Goal: Transaction & Acquisition: Book appointment/travel/reservation

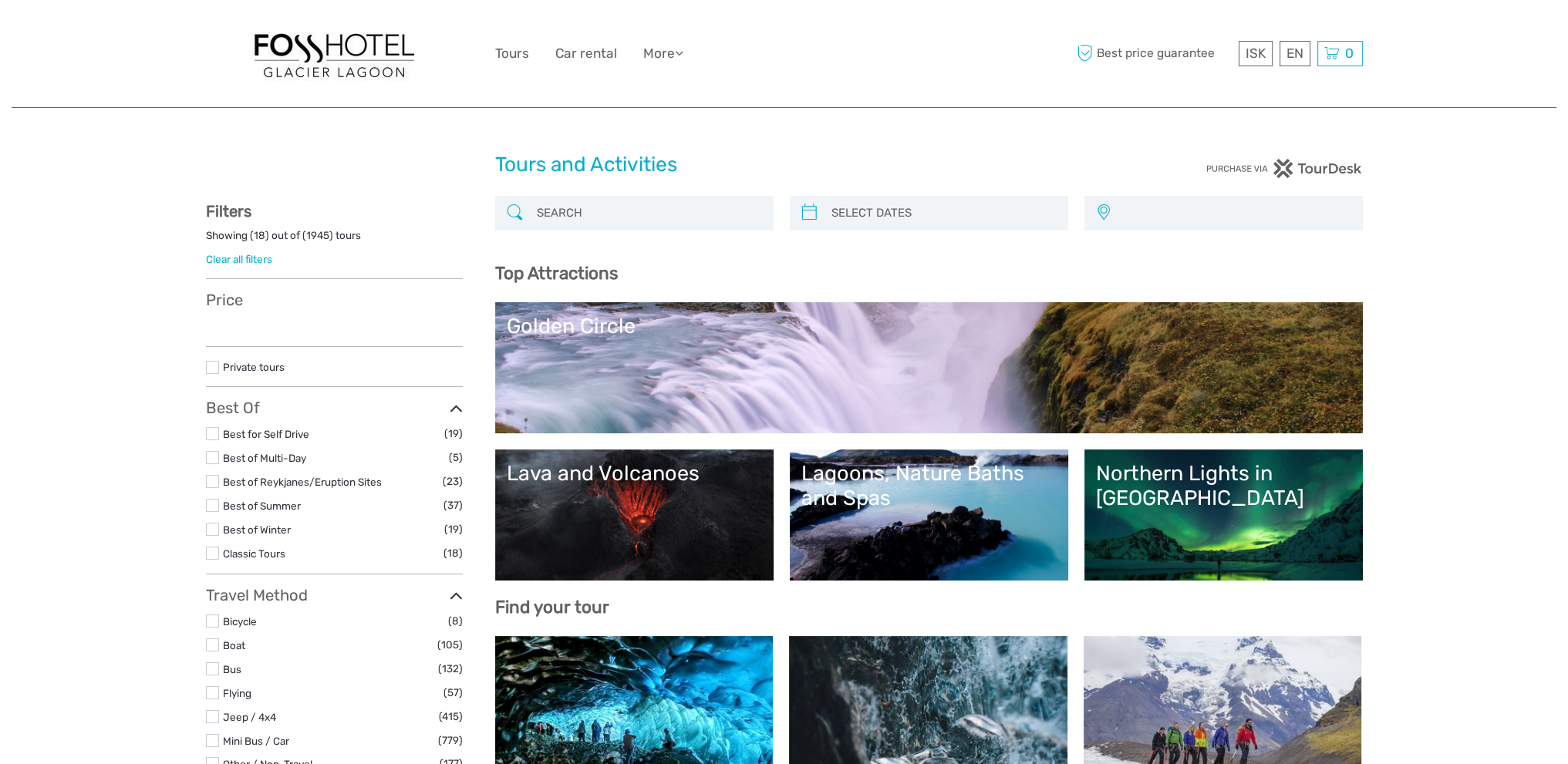
select select
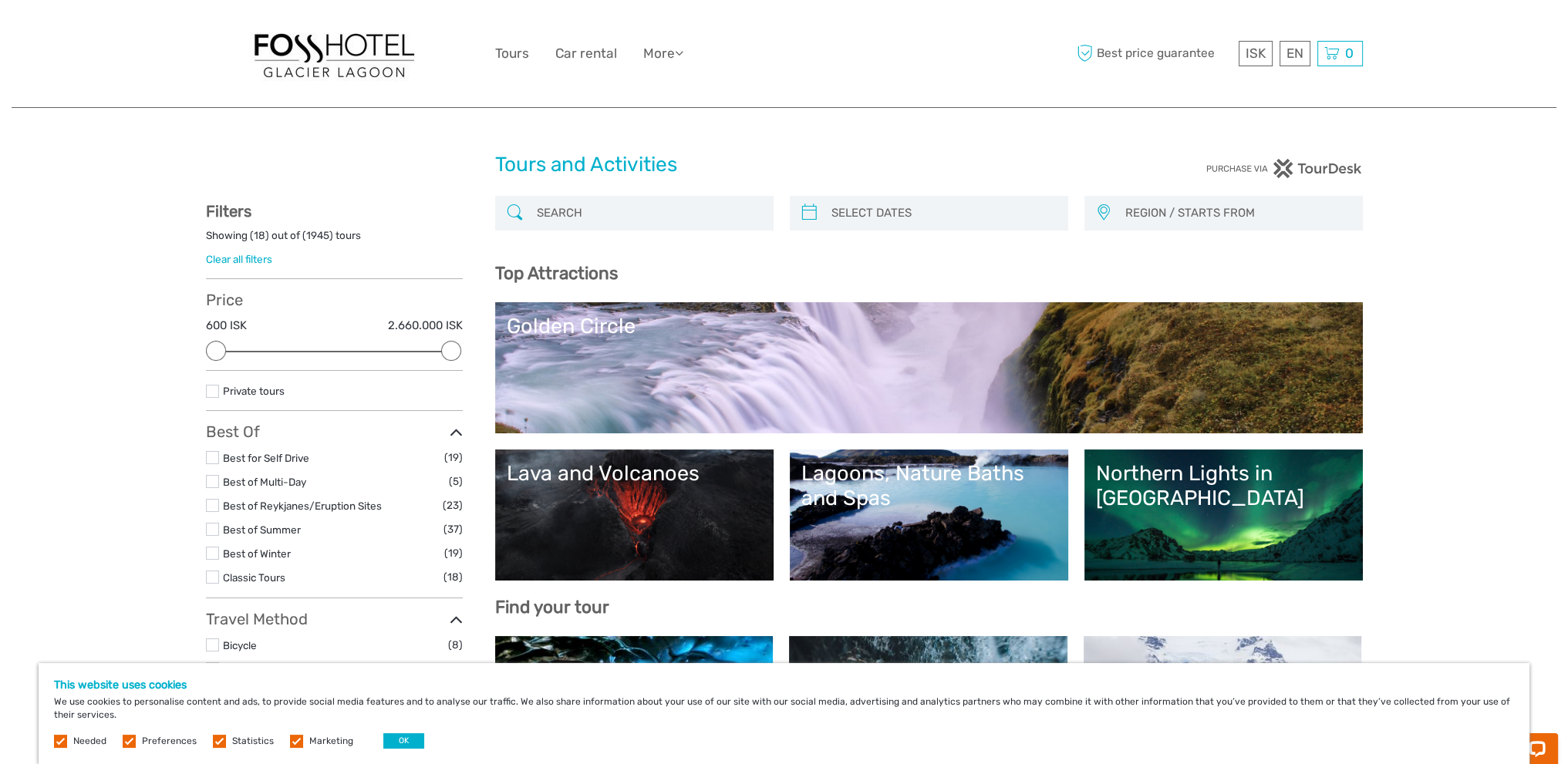
click at [611, 502] on link "Lava and Volcanoes" at bounding box center [634, 514] width 255 height 108
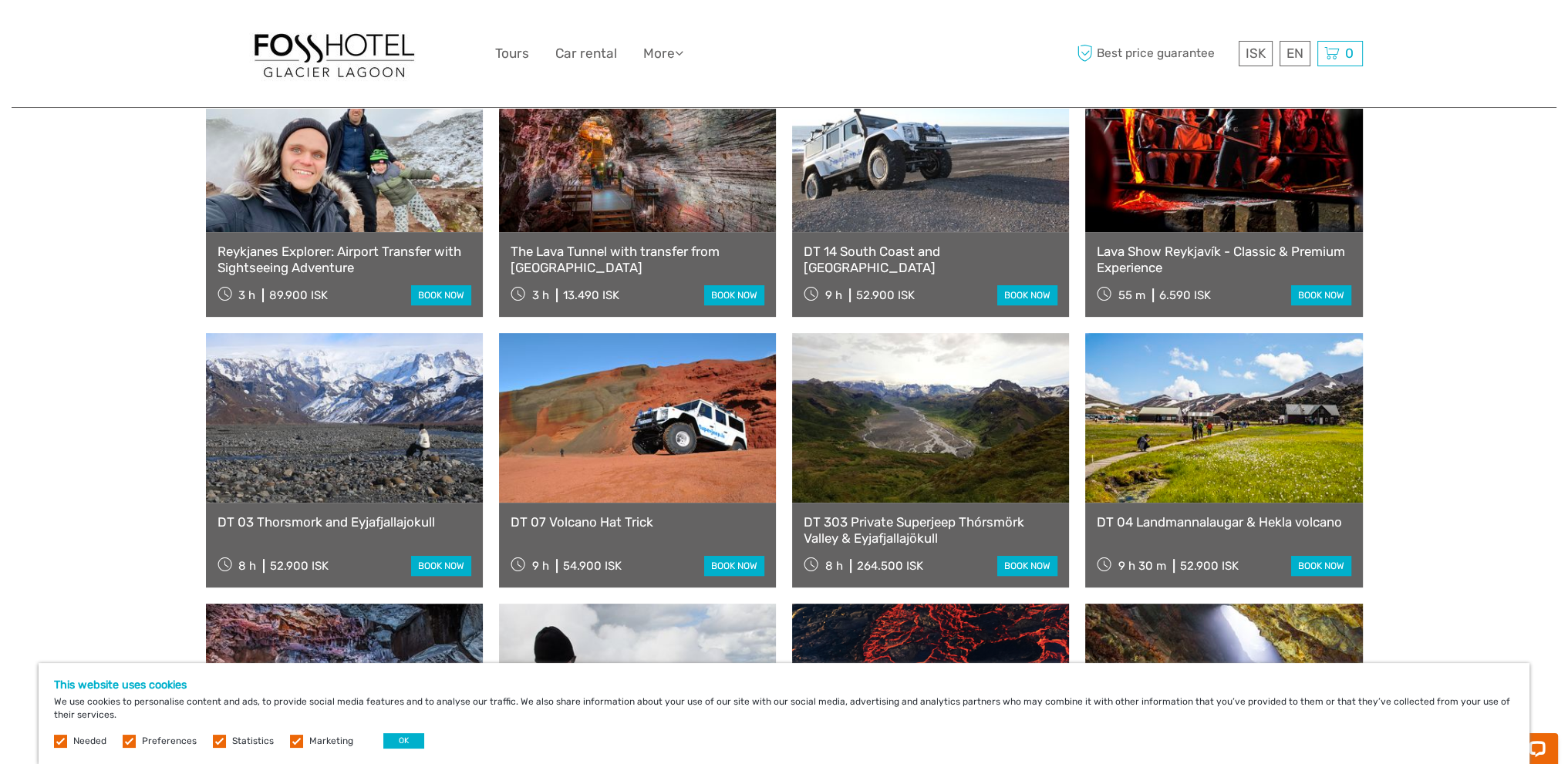
scroll to position [694, 0]
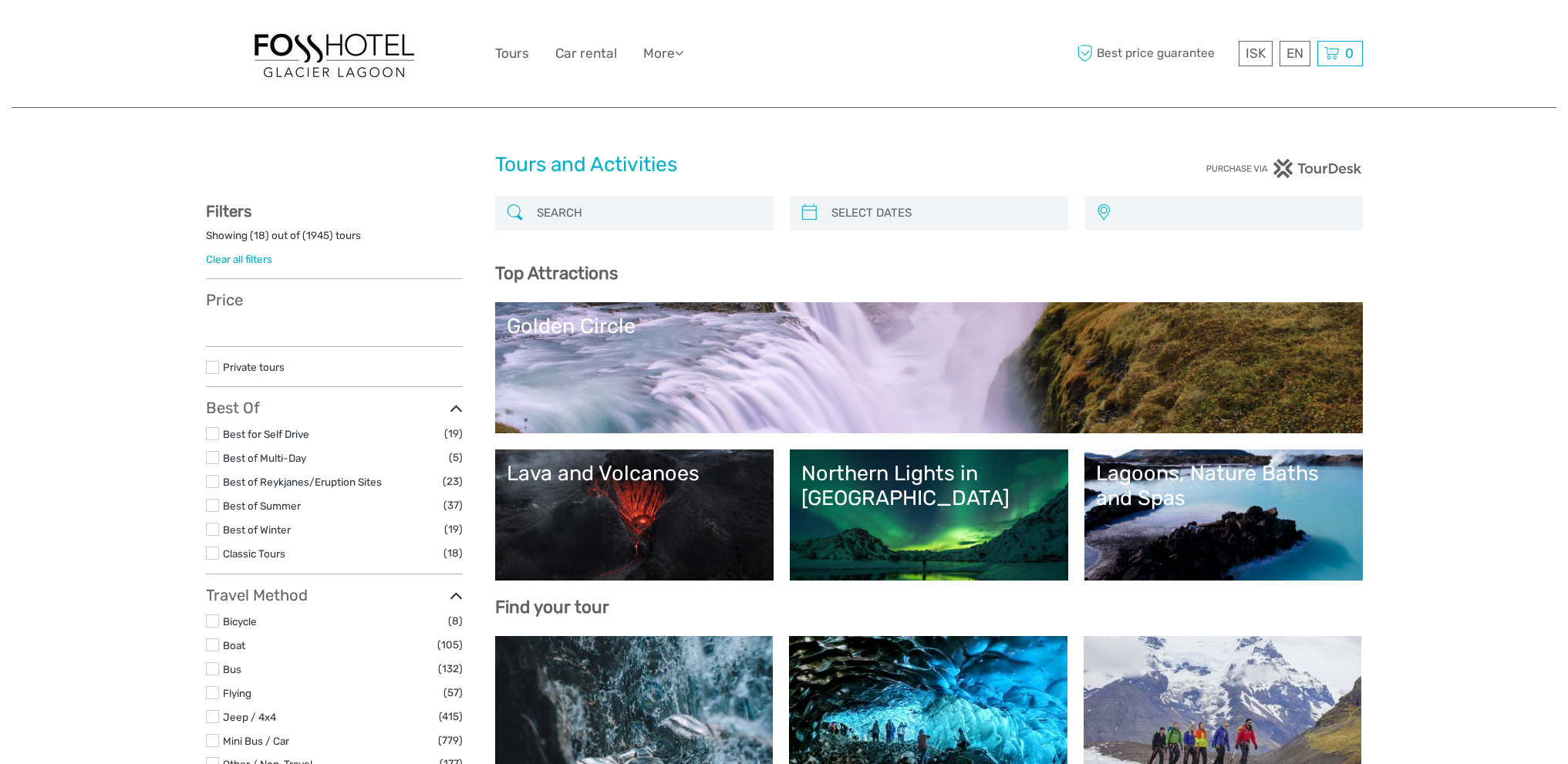
select select
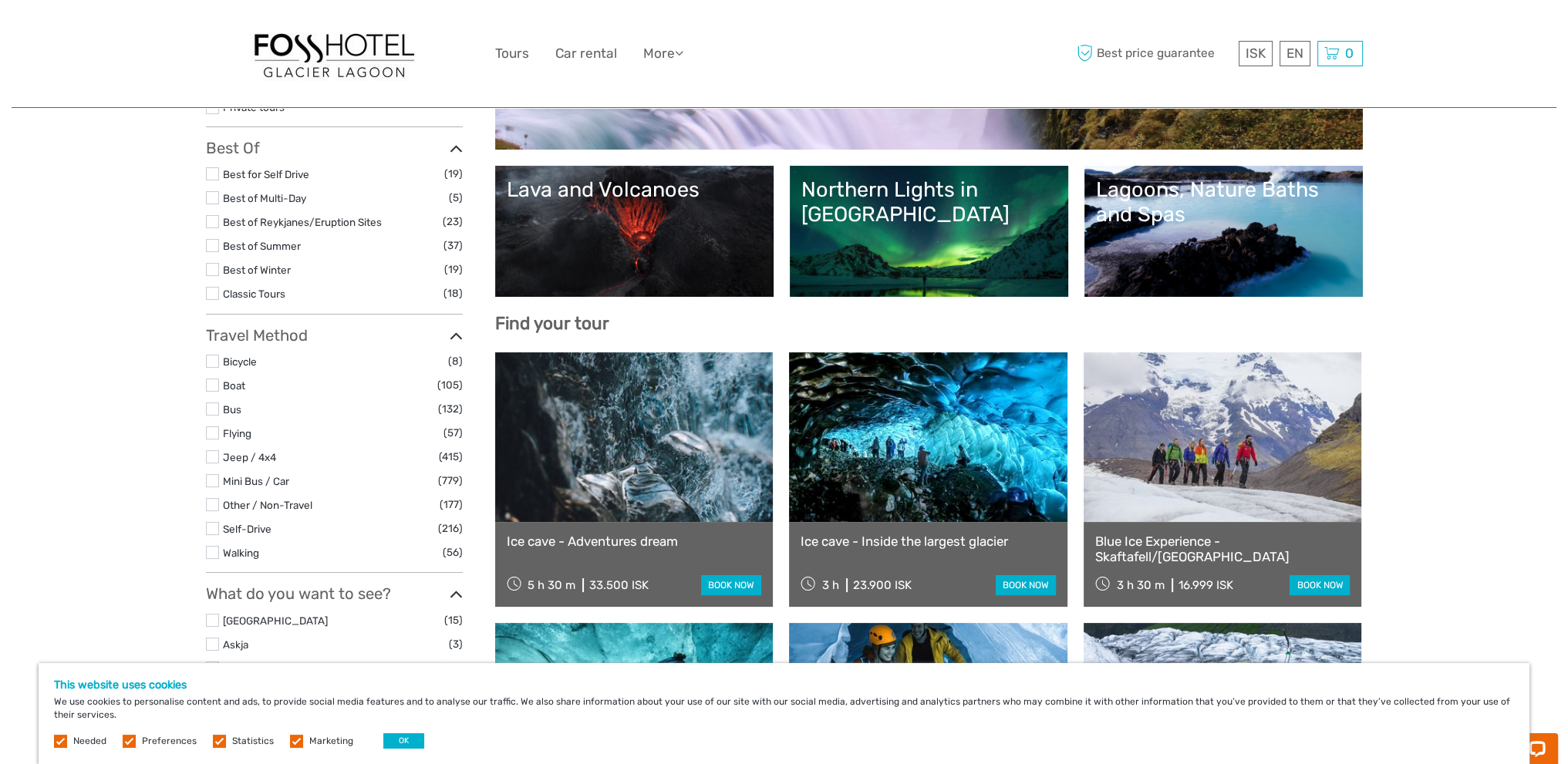
scroll to position [309, 0]
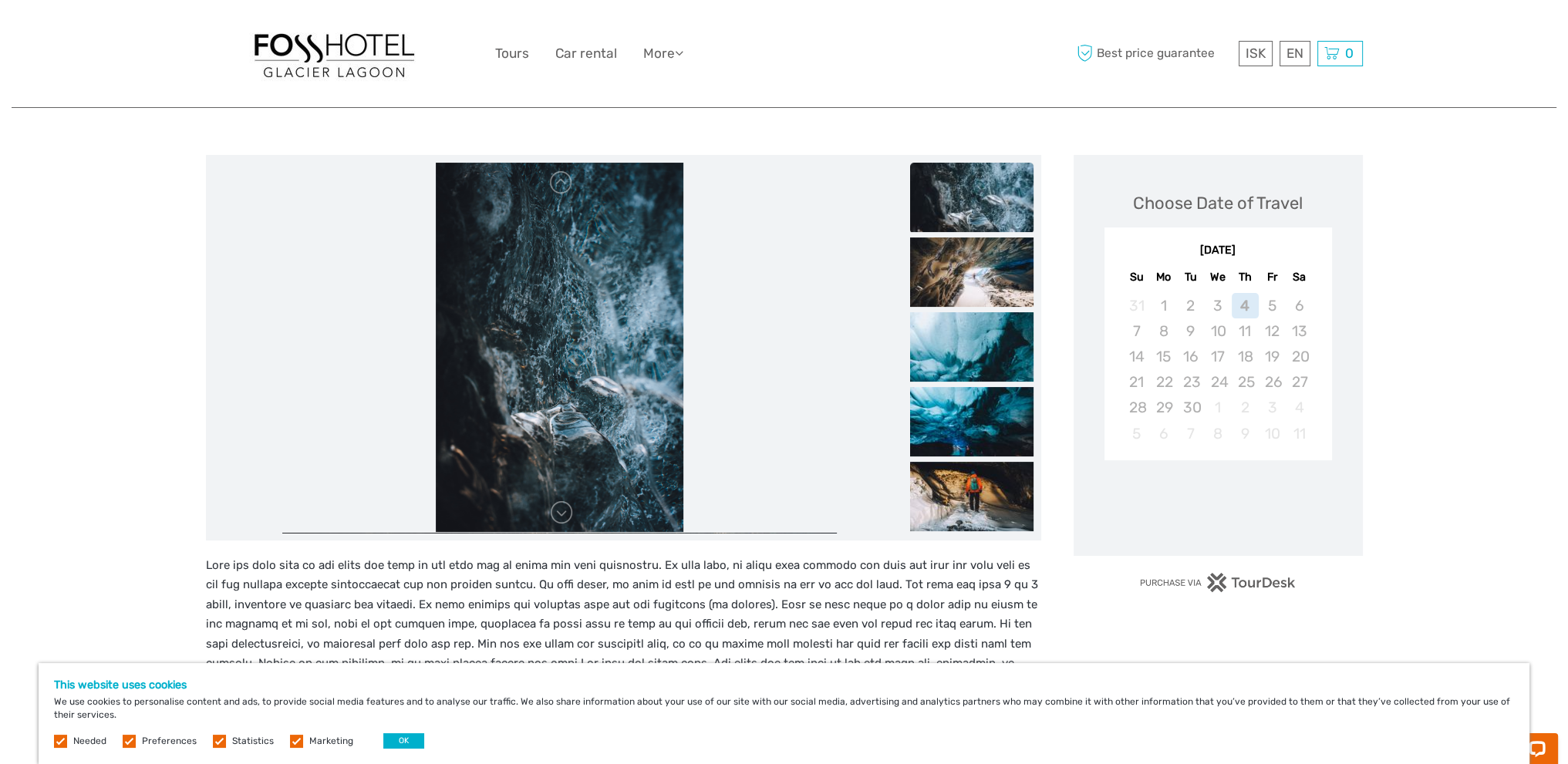
scroll to position [154, 0]
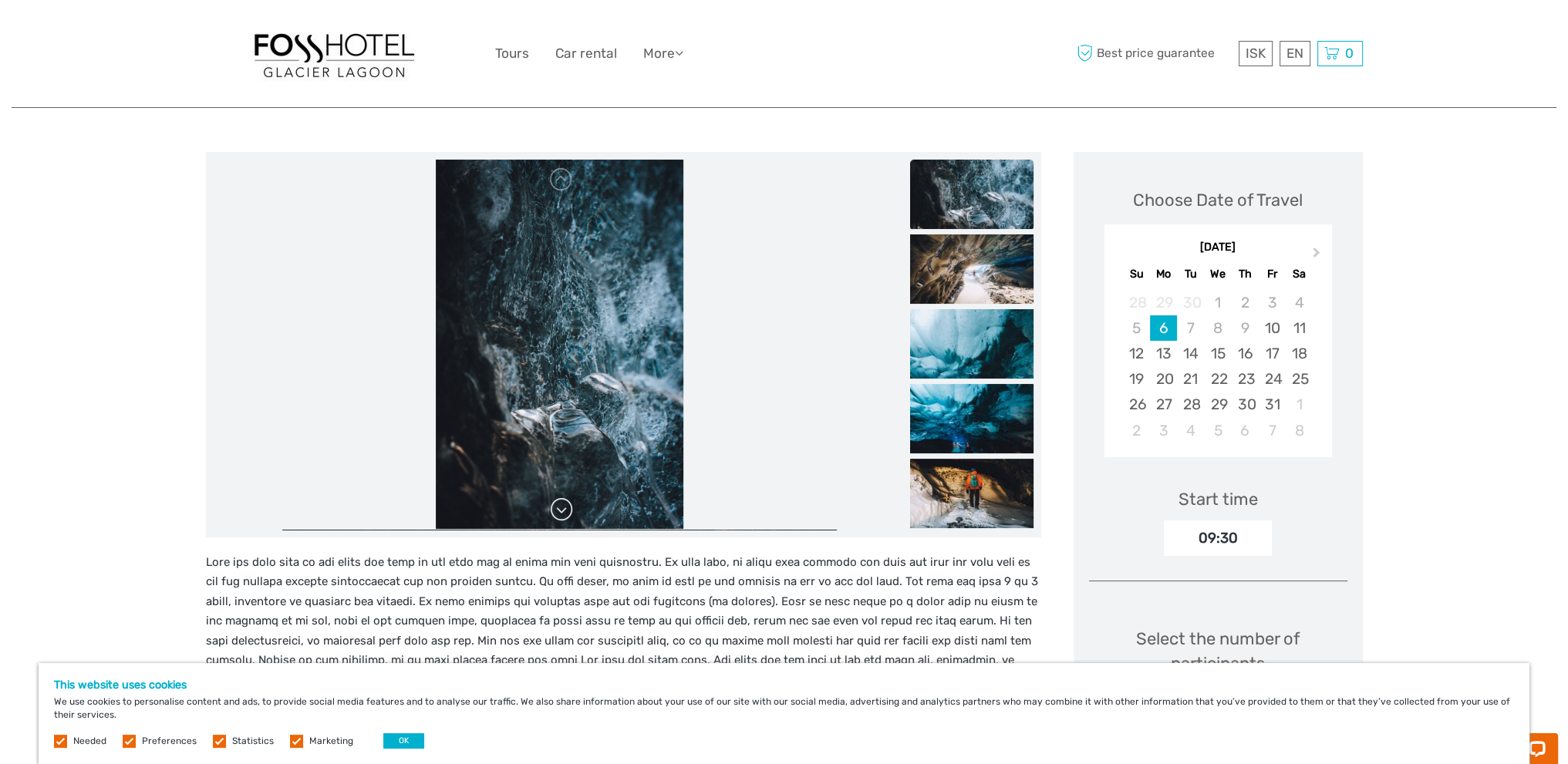
click at [549, 518] on link at bounding box center [561, 510] width 25 height 25
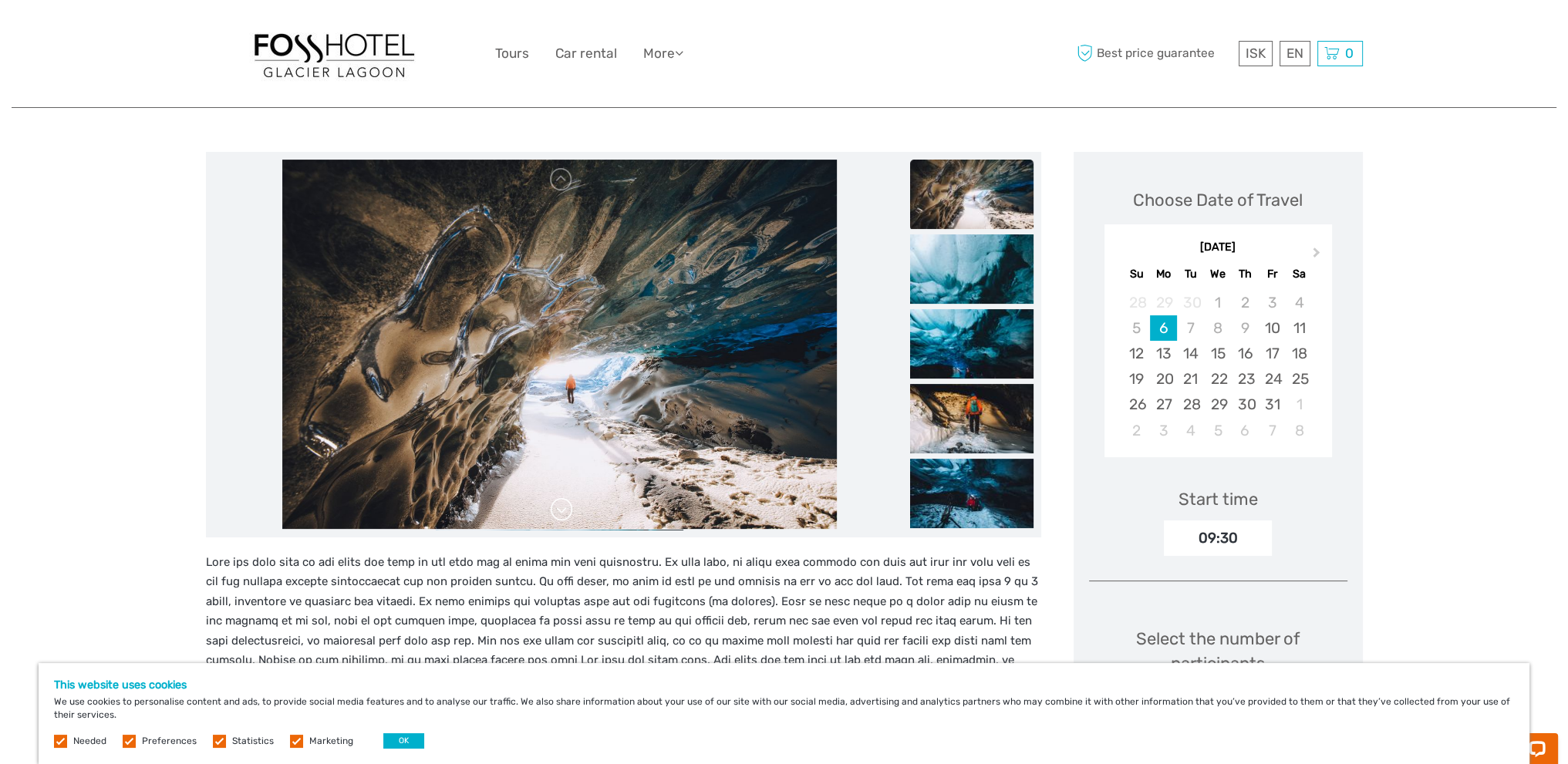
click at [560, 511] on link at bounding box center [561, 510] width 25 height 25
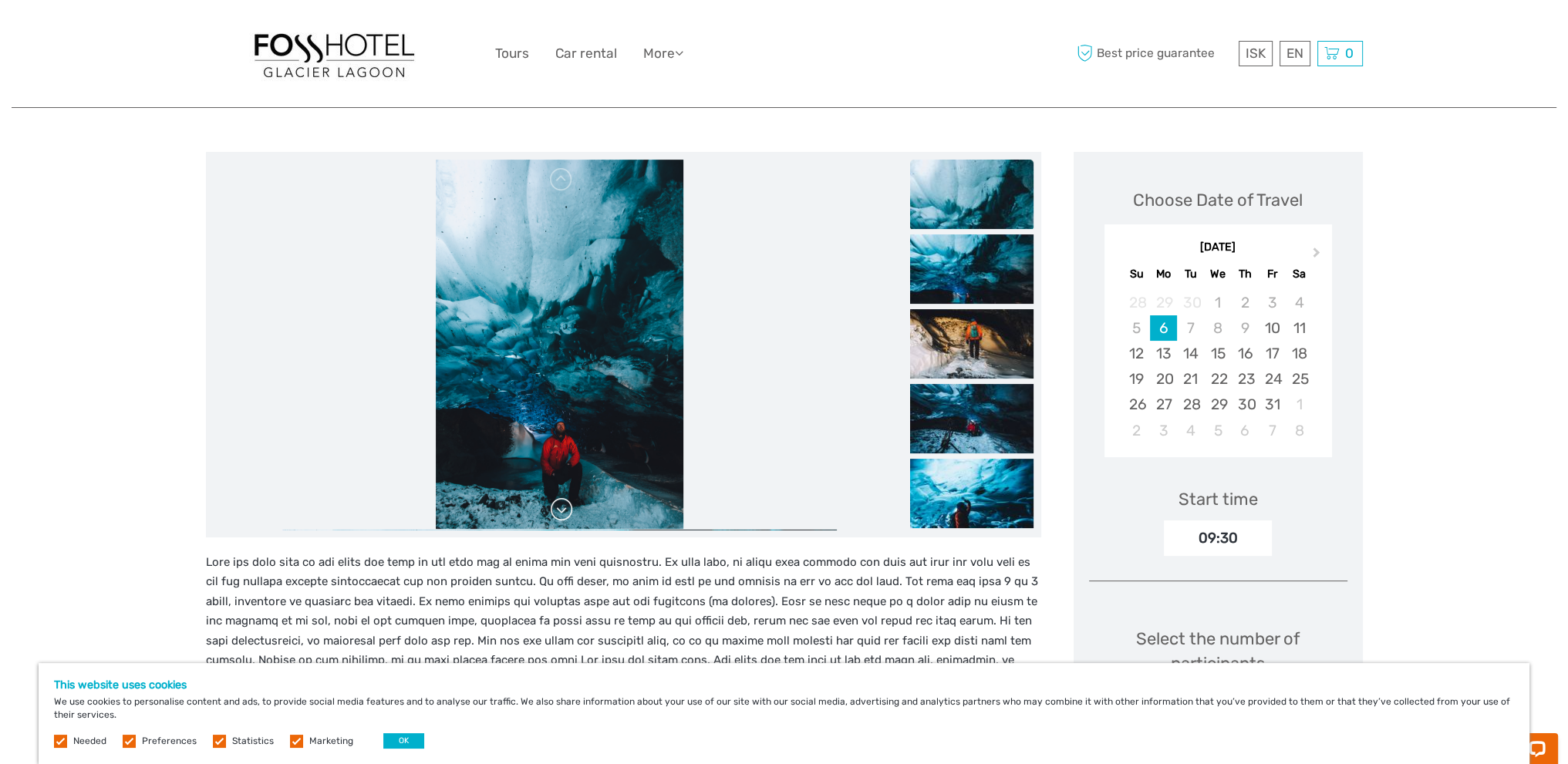
click at [560, 511] on link at bounding box center [561, 510] width 25 height 25
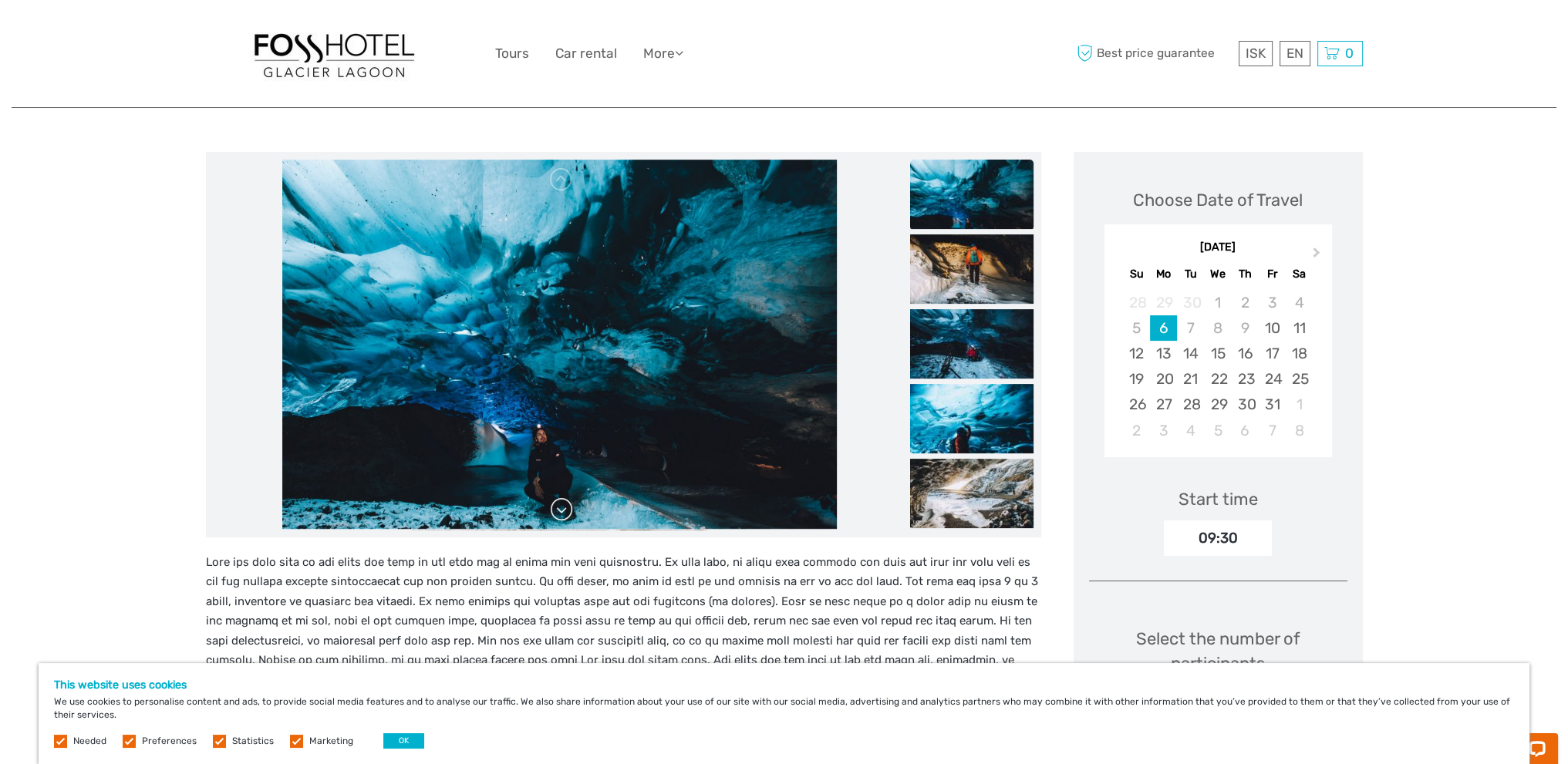
click at [560, 511] on link at bounding box center [561, 510] width 25 height 25
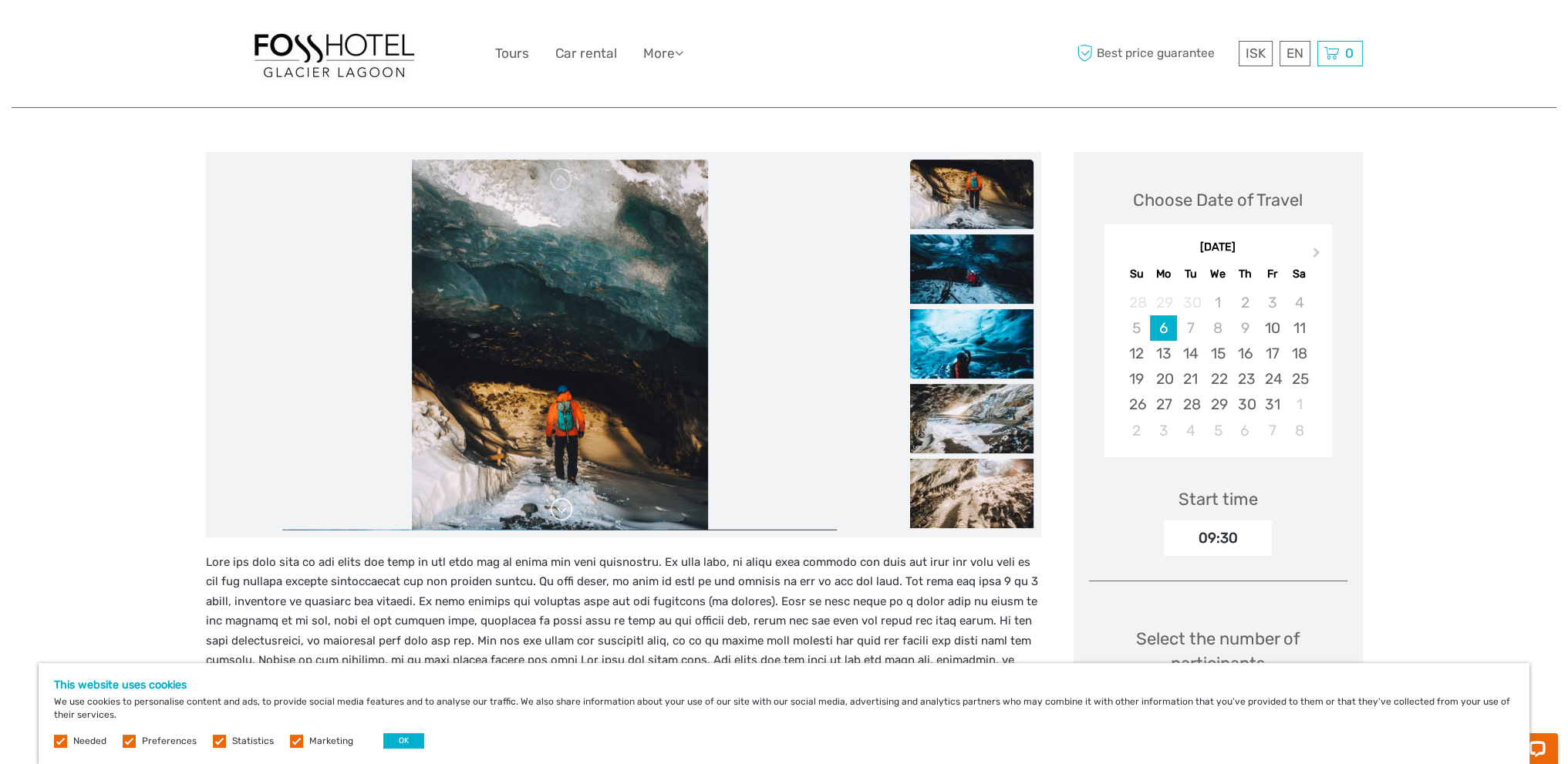
click at [560, 511] on link at bounding box center [561, 510] width 25 height 25
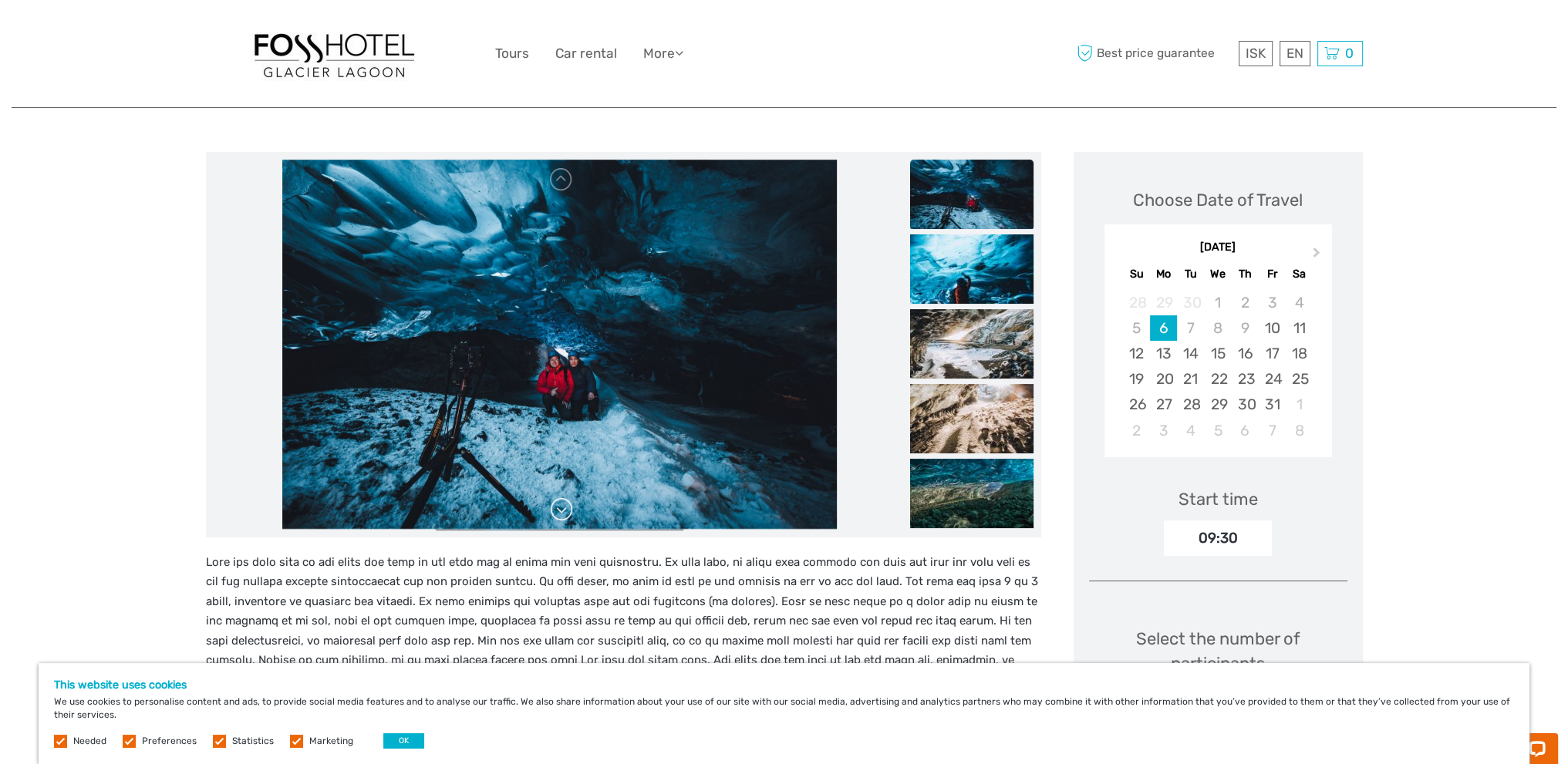
click at [560, 511] on link at bounding box center [561, 510] width 25 height 25
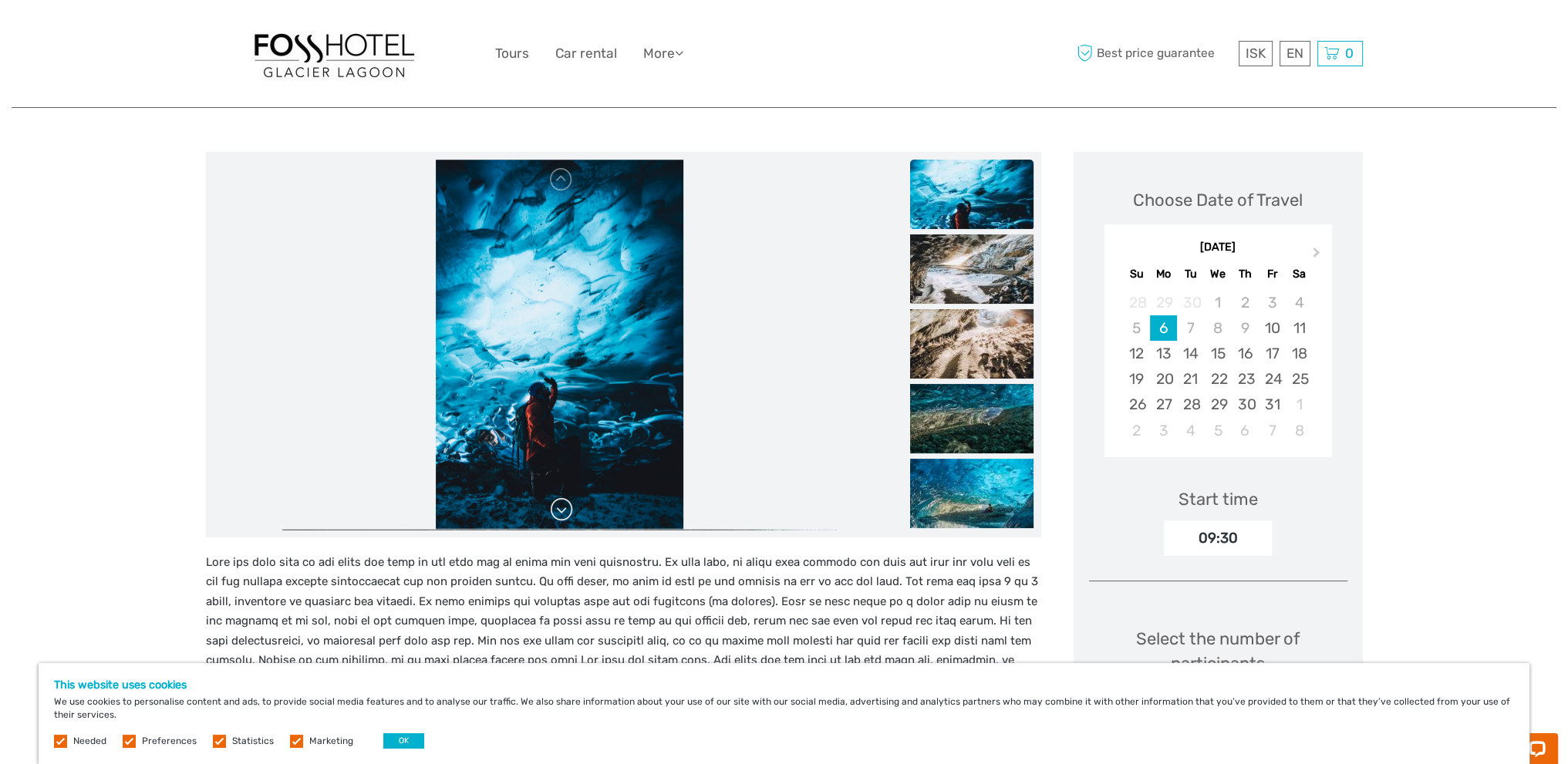
click at [560, 511] on link at bounding box center [561, 510] width 25 height 25
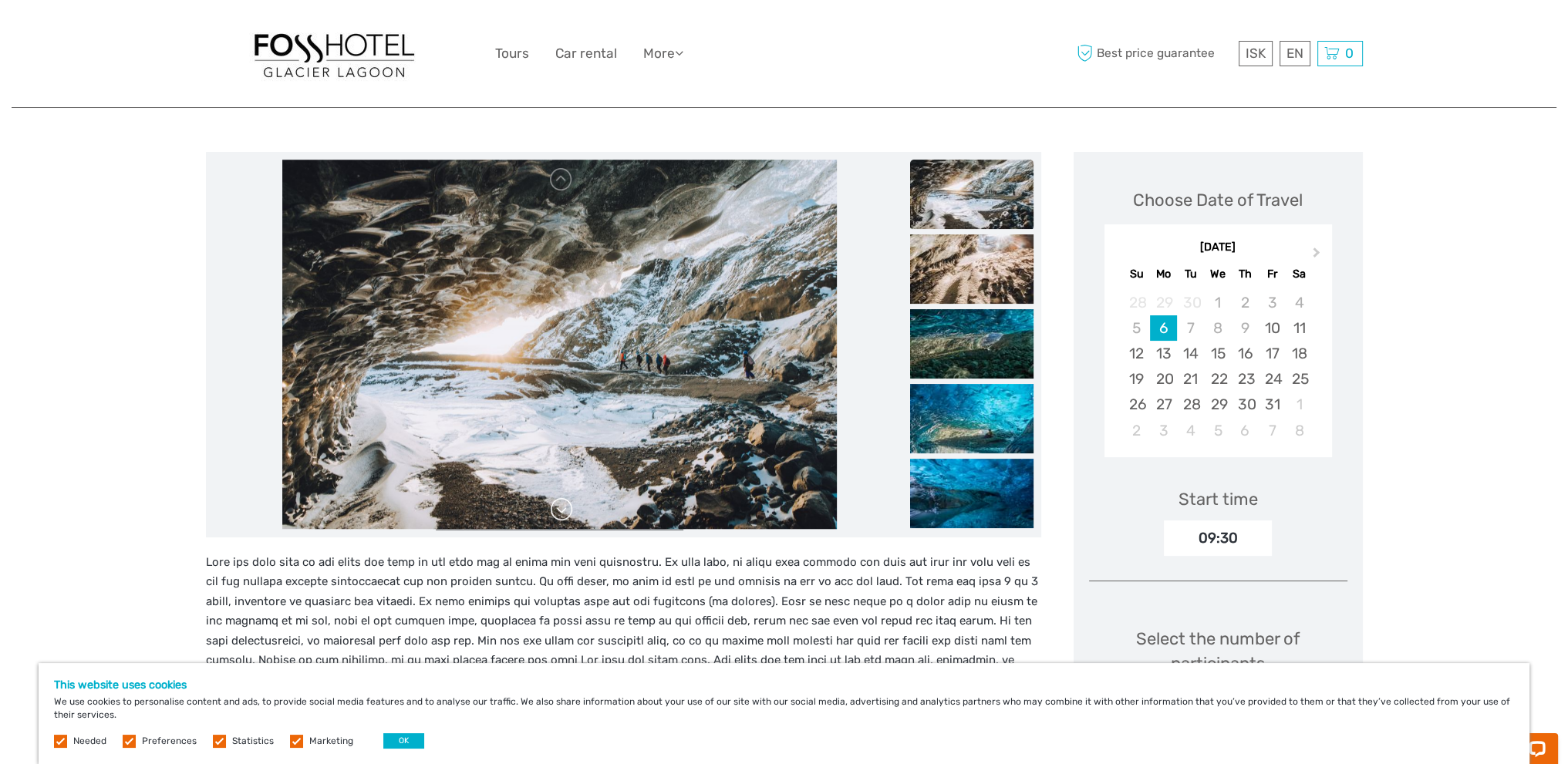
click at [560, 511] on link at bounding box center [561, 510] width 25 height 25
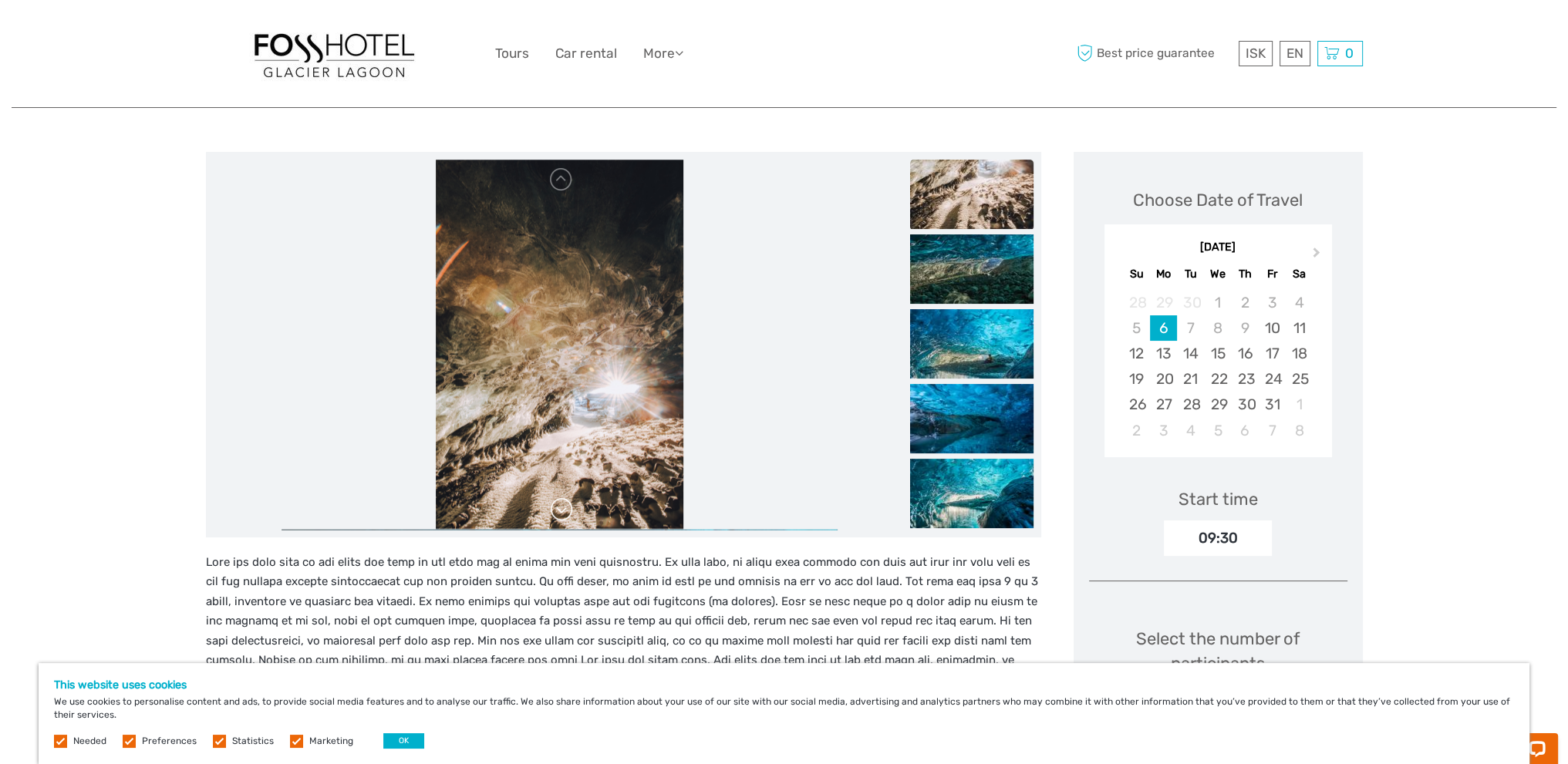
click at [560, 511] on link at bounding box center [561, 510] width 25 height 25
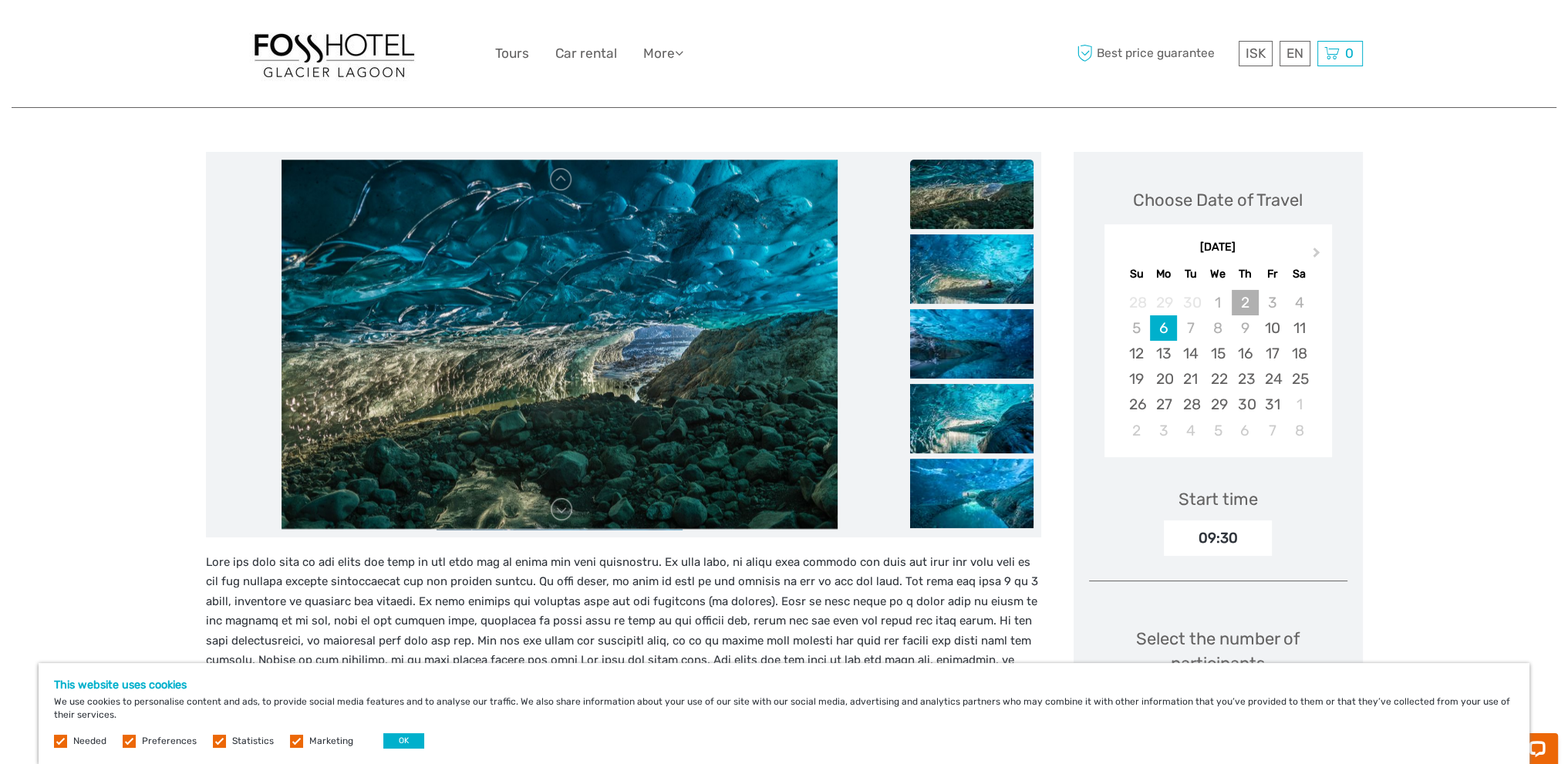
click at [1240, 303] on div "2" at bounding box center [1245, 302] width 27 height 26
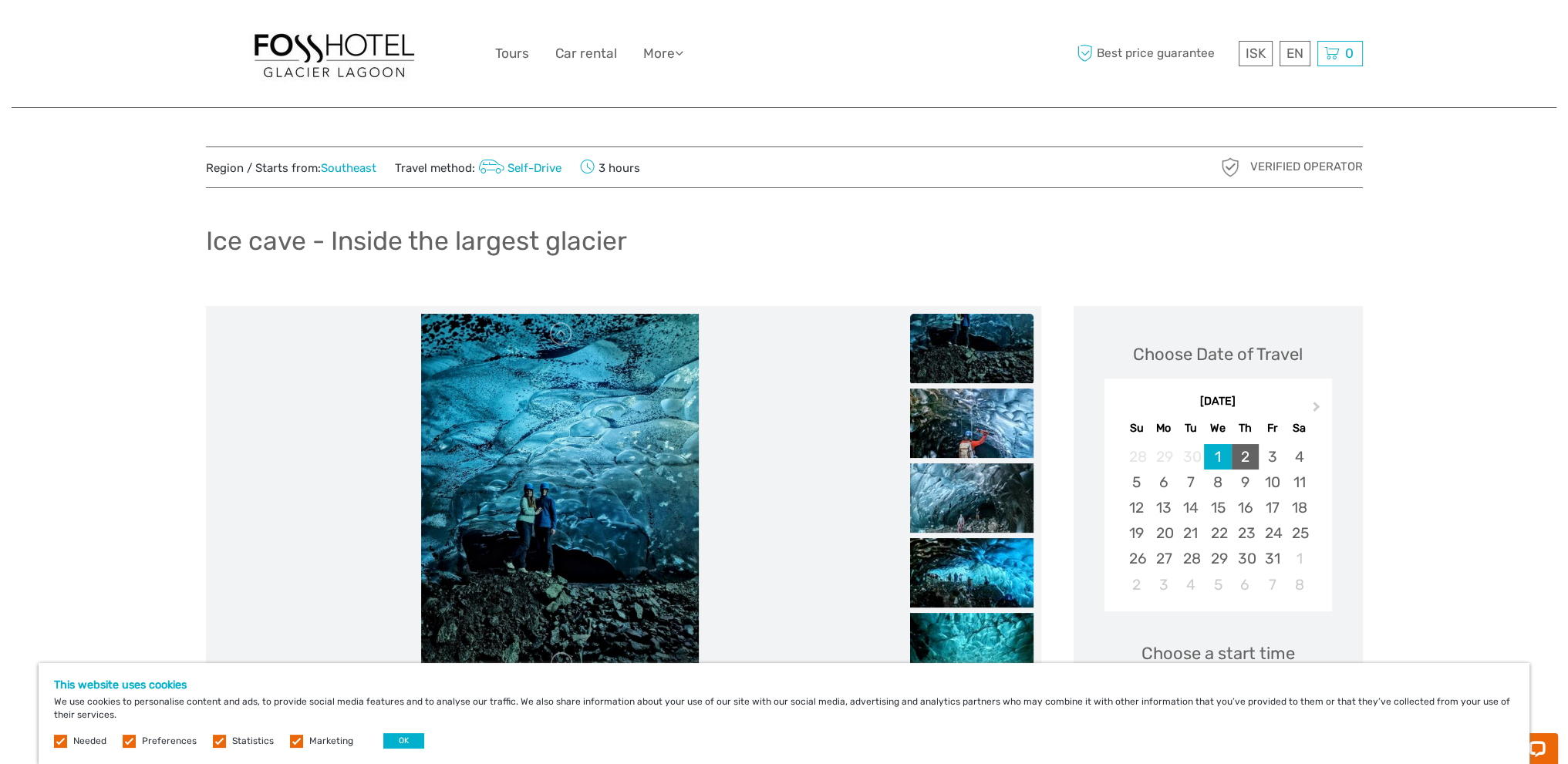
click at [1248, 455] on div "2" at bounding box center [1245, 456] width 27 height 26
